Goal: Transaction & Acquisition: Purchase product/service

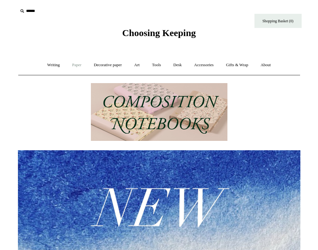
click at [77, 65] on link "Paper +" at bounding box center [76, 65] width 21 height 17
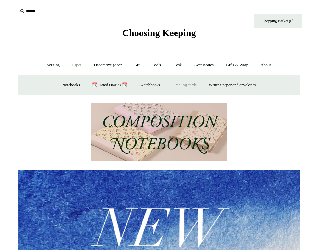
click at [191, 86] on link "Greeting cards +" at bounding box center [184, 85] width 35 height 17
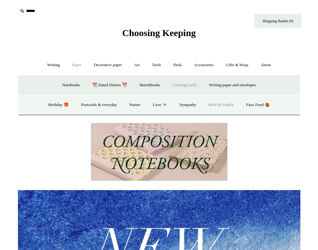
click at [217, 106] on link "Birth & Family" at bounding box center [221, 105] width 36 height 17
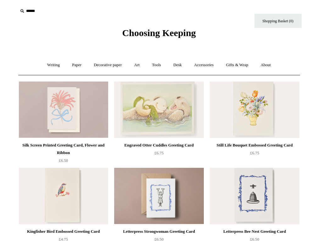
click at [25, 13] on input "text" at bounding box center [56, 11] width 77 height 12
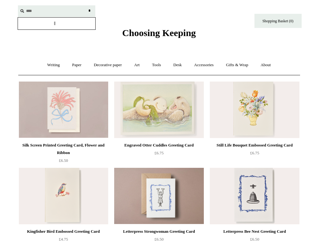
type input "****"
click at [86, 5] on input "*" at bounding box center [89, 10] width 6 height 11
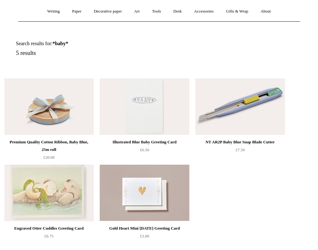
scroll to position [87, 0]
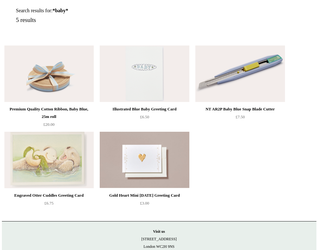
click at [129, 77] on img at bounding box center [144, 74] width 89 height 57
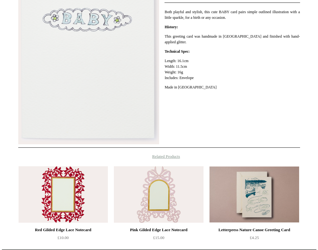
scroll to position [179, 0]
